Goal: Task Accomplishment & Management: Use online tool/utility

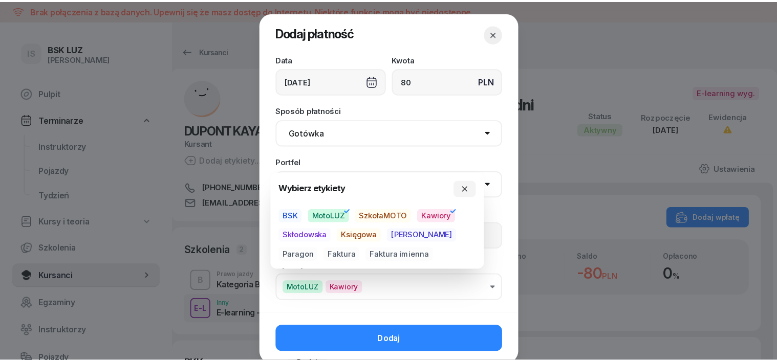
scroll to position [144, 0]
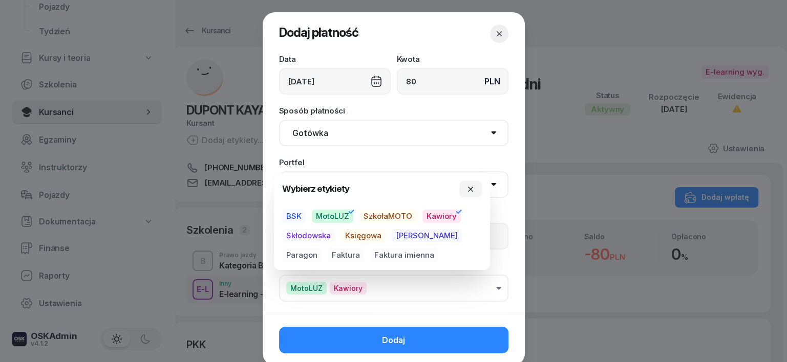
click at [343, 216] on span "MotoLUZ" at bounding box center [332, 216] width 41 height 13
click at [351, 212] on span "MotoLUZ" at bounding box center [332, 216] width 41 height 13
click at [321, 249] on span "Paragon" at bounding box center [301, 255] width 39 height 13
click at [471, 185] on icon "button" at bounding box center [470, 189] width 8 height 8
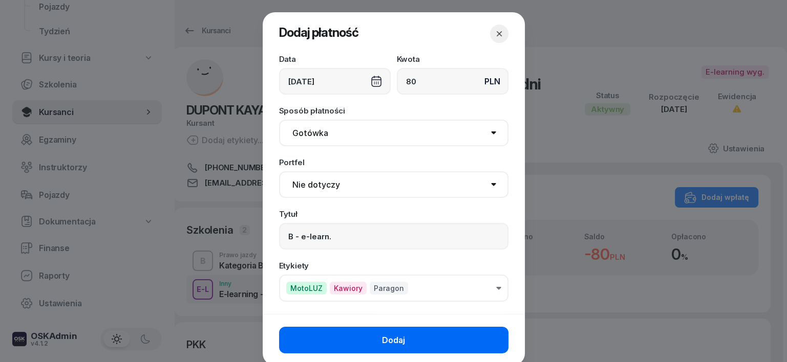
click at [432, 338] on button "Dodaj" at bounding box center [393, 340] width 229 height 27
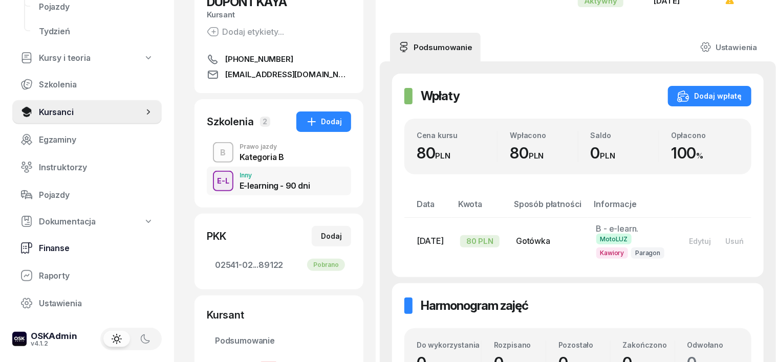
scroll to position [192, 0]
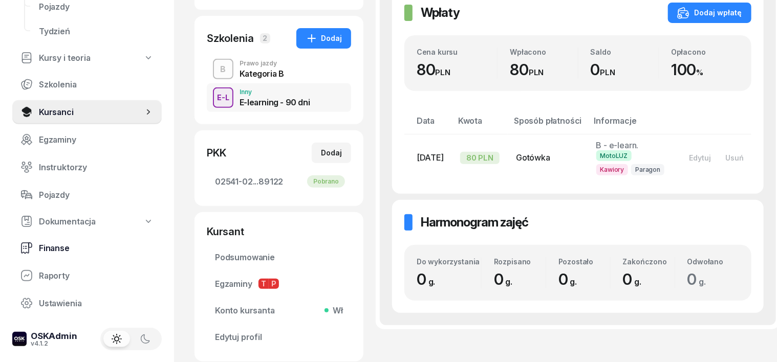
click at [53, 247] on span "Finanse" at bounding box center [96, 249] width 115 height 10
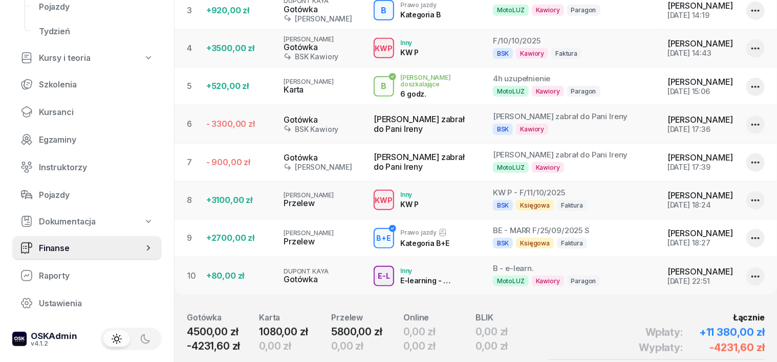
scroll to position [437, 0]
